Goal: Navigation & Orientation: Find specific page/section

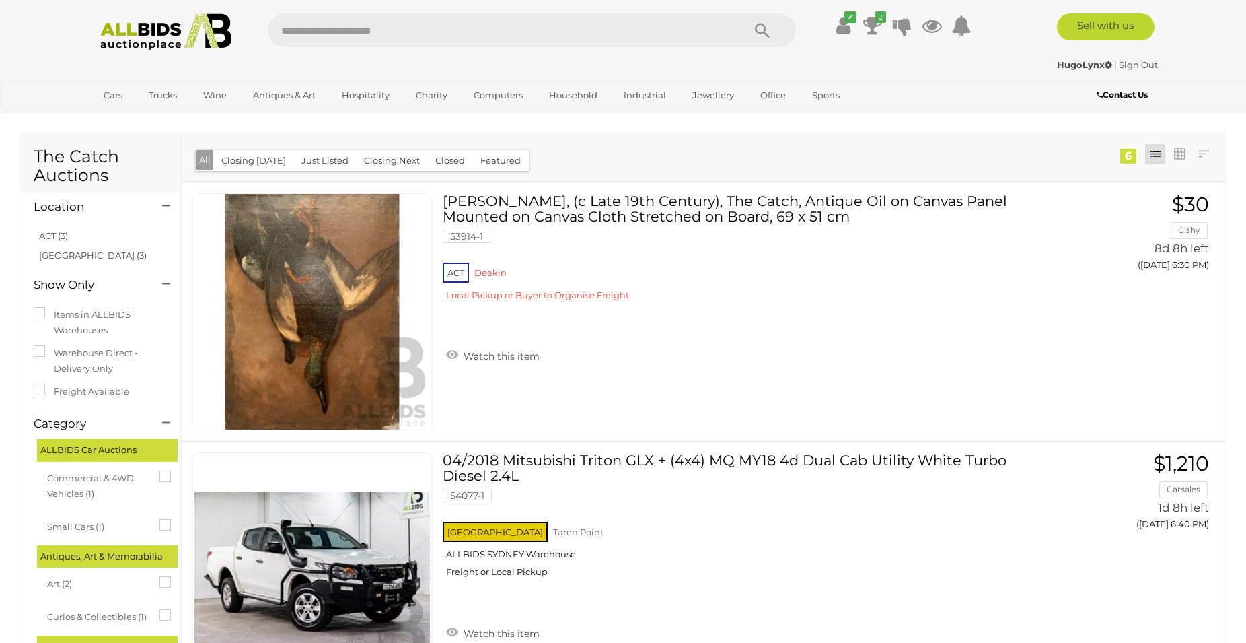
click at [137, 19] on img at bounding box center [166, 31] width 146 height 37
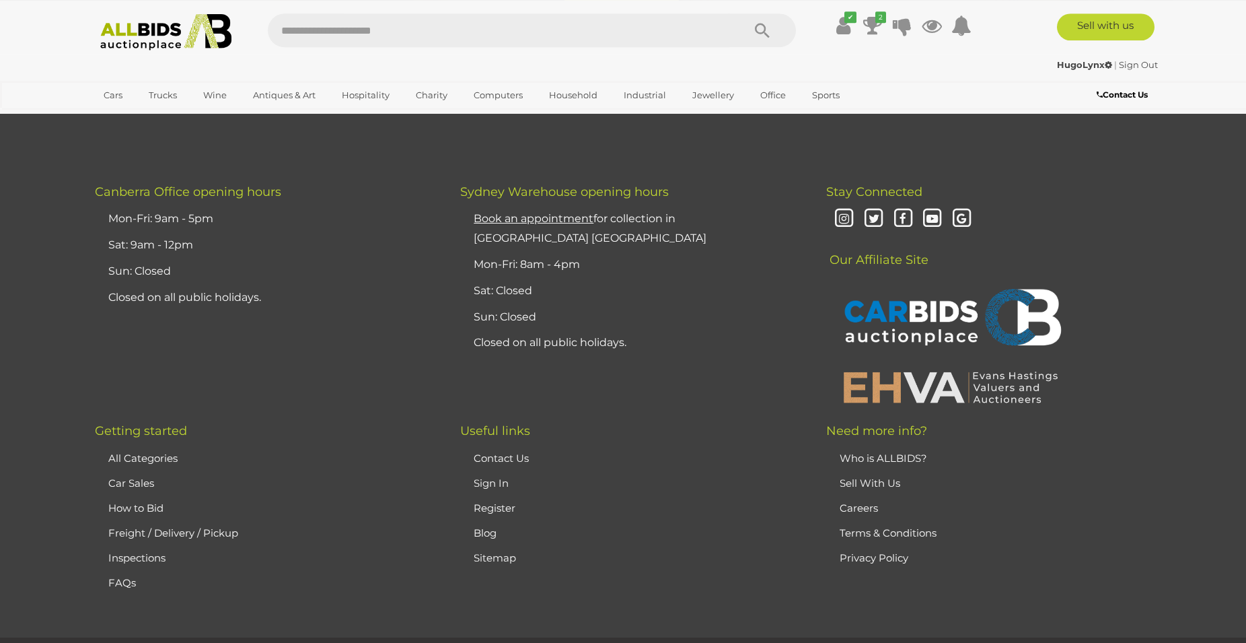
scroll to position [3553, 0]
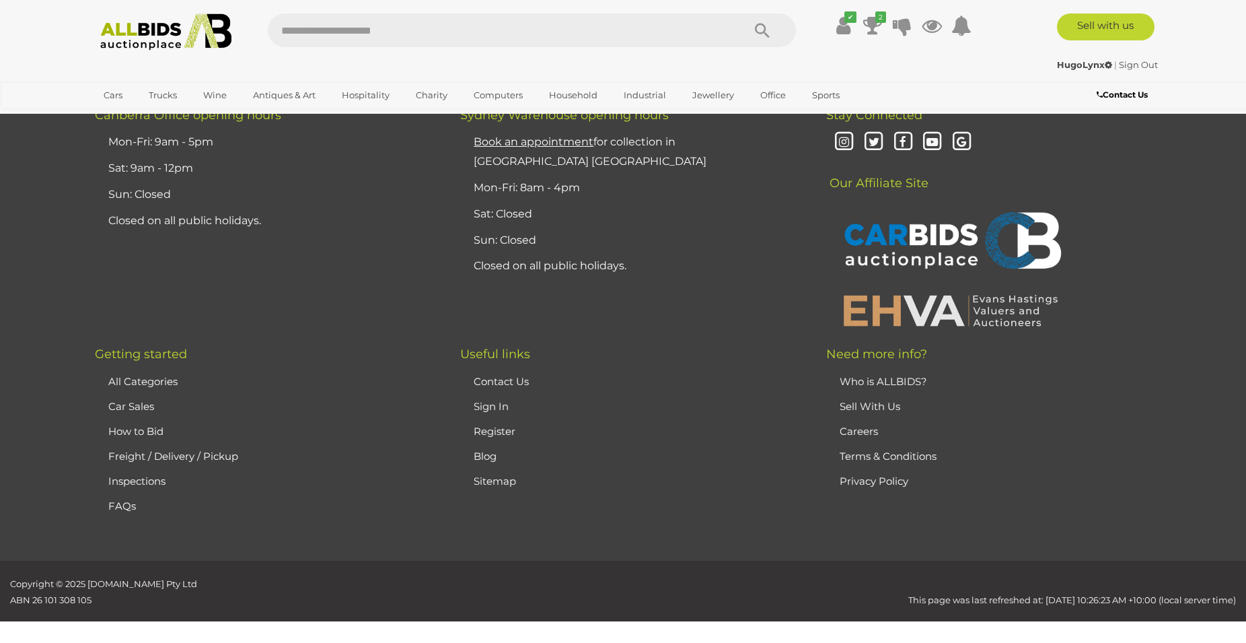
click at [908, 375] on link "Who is ALLBIDS?" at bounding box center [883, 381] width 87 height 13
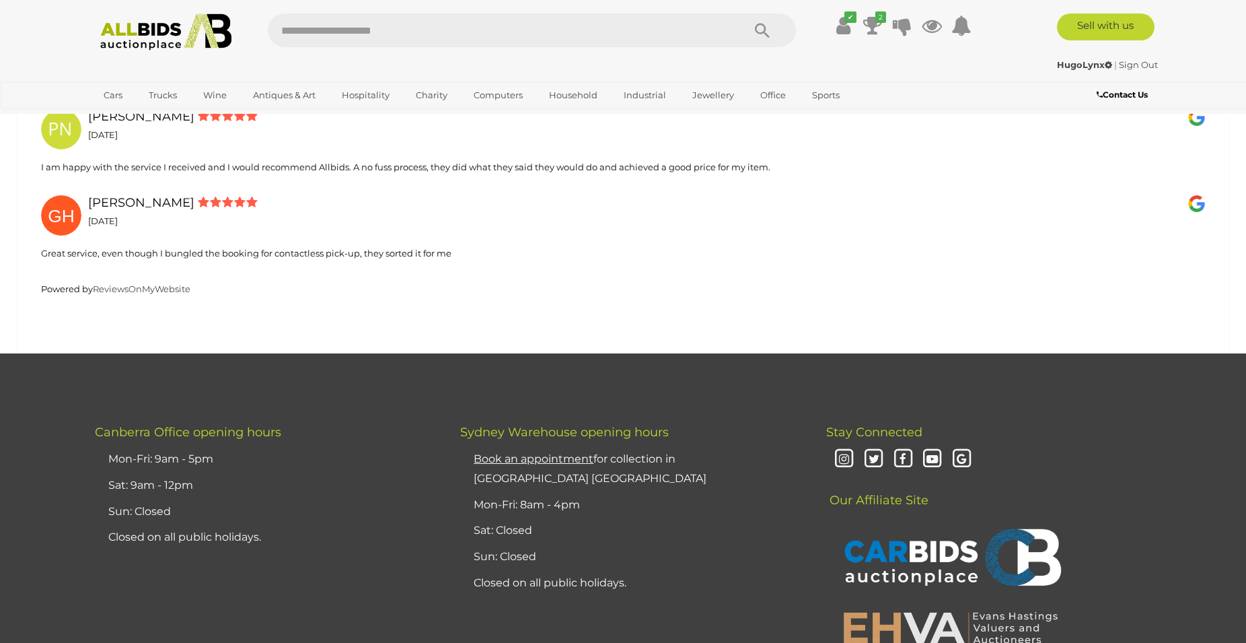
scroll to position [2987, 0]
